Goal: Register for event/course

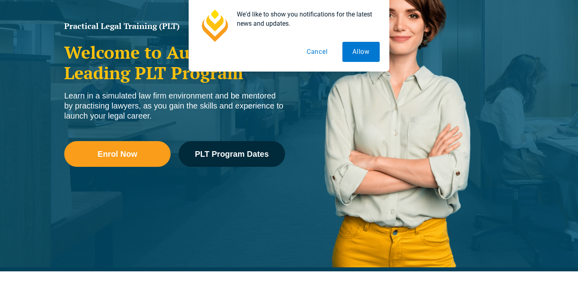
scroll to position [181, 0]
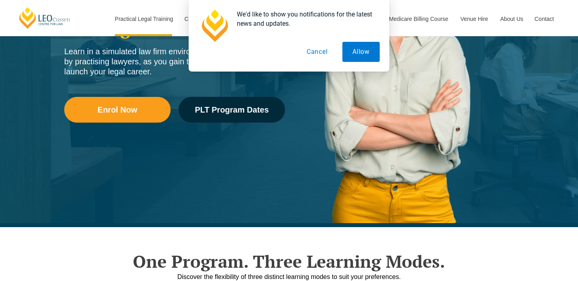
click at [321, 47] on button "Cancel" at bounding box center [317, 52] width 41 height 20
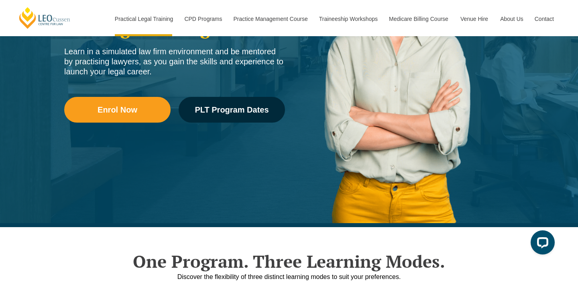
scroll to position [0, 0]
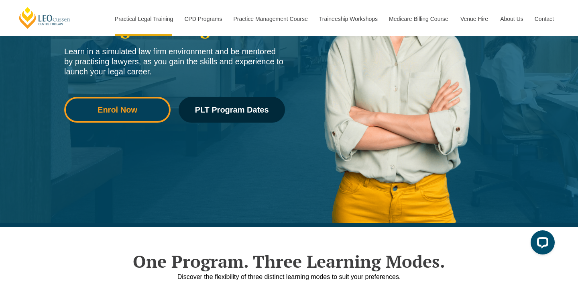
click at [128, 111] on span "Enrol Now" at bounding box center [118, 110] width 40 height 8
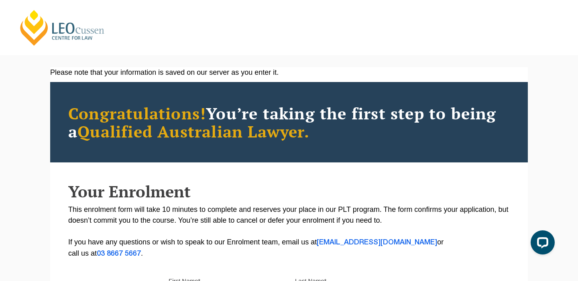
click at [74, 36] on link "[PERSON_NAME] Centre for Law" at bounding box center [62, 28] width 89 height 38
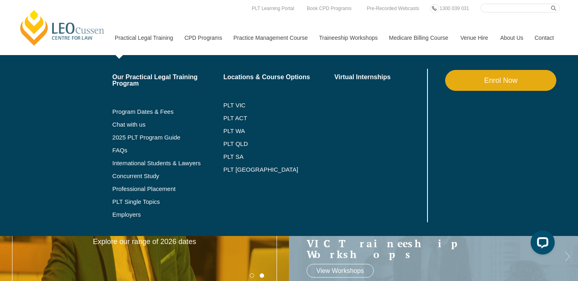
click at [151, 38] on link "Practical Legal Training" at bounding box center [144, 37] width 70 height 35
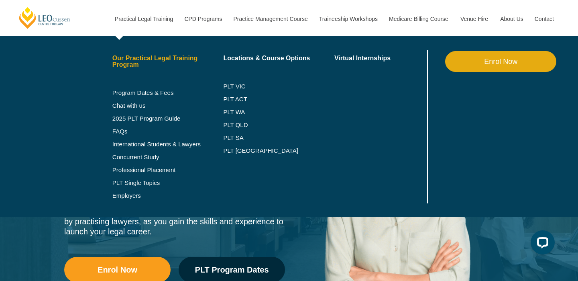
scroll to position [22, 0]
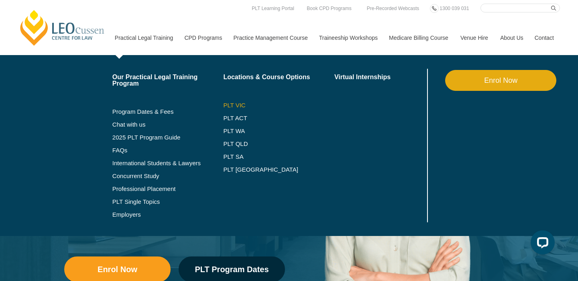
click at [224, 105] on link "PLT VIC" at bounding box center [278, 105] width 111 height 6
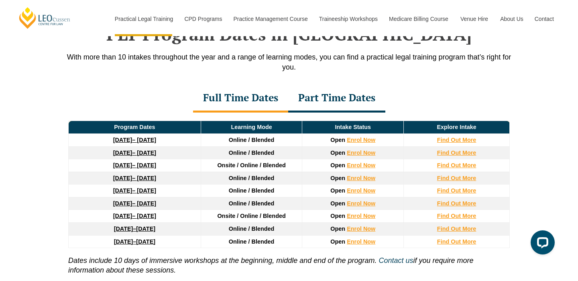
scroll to position [1091, 0]
